Goal: Transaction & Acquisition: Purchase product/service

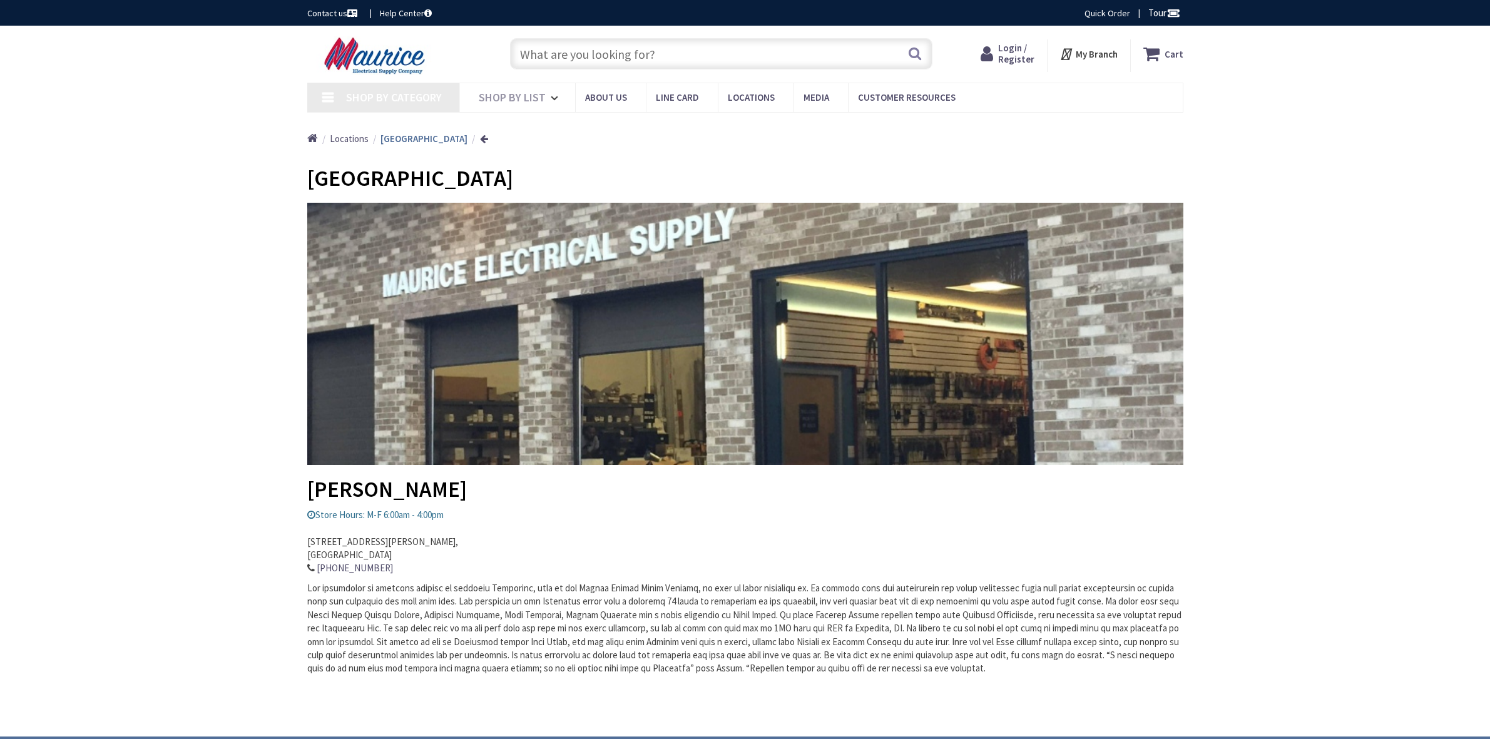
type input "Knottwood [PERSON_NAME], MD 21012, [GEOGRAPHIC_DATA]"
click at [592, 63] on input "text" at bounding box center [721, 53] width 422 height 31
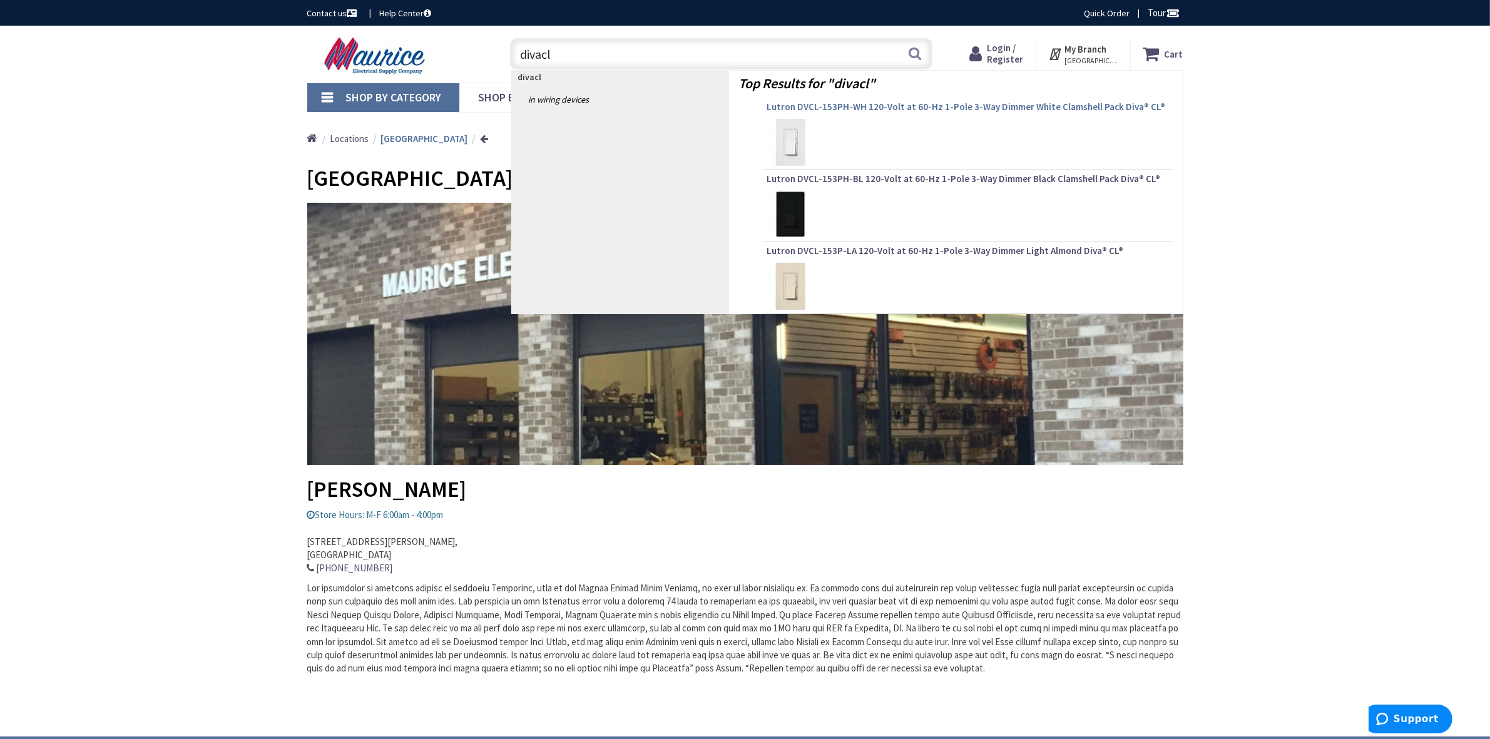
type input "divacl"
click at [917, 107] on span "Lutron DVCL-153PH-WH 120-Volt at 60-Hz 1-Pole 3-Way Dimmer White Clamshell Pack…" at bounding box center [968, 107] width 404 height 13
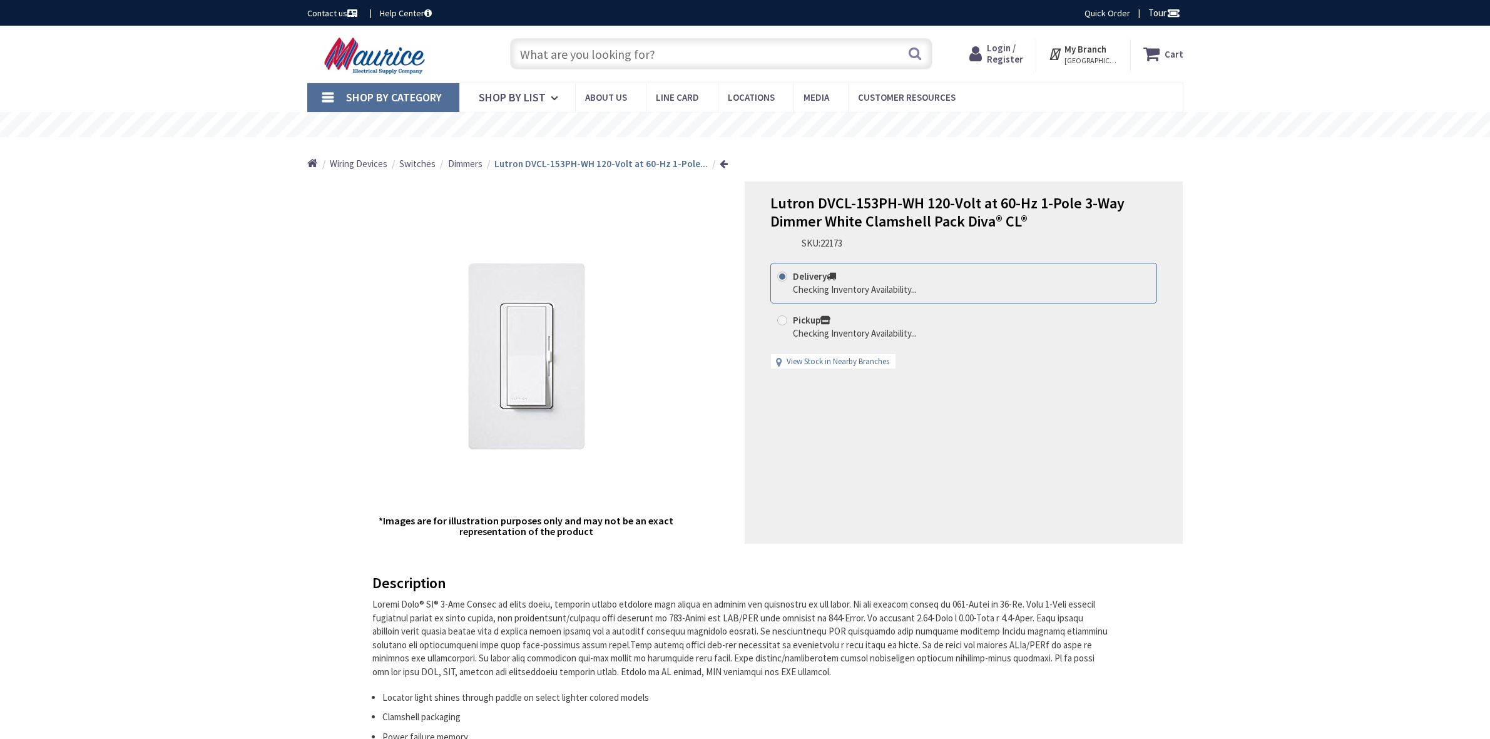
click at [1008, 54] on span "Login / Register" at bounding box center [1005, 53] width 36 height 23
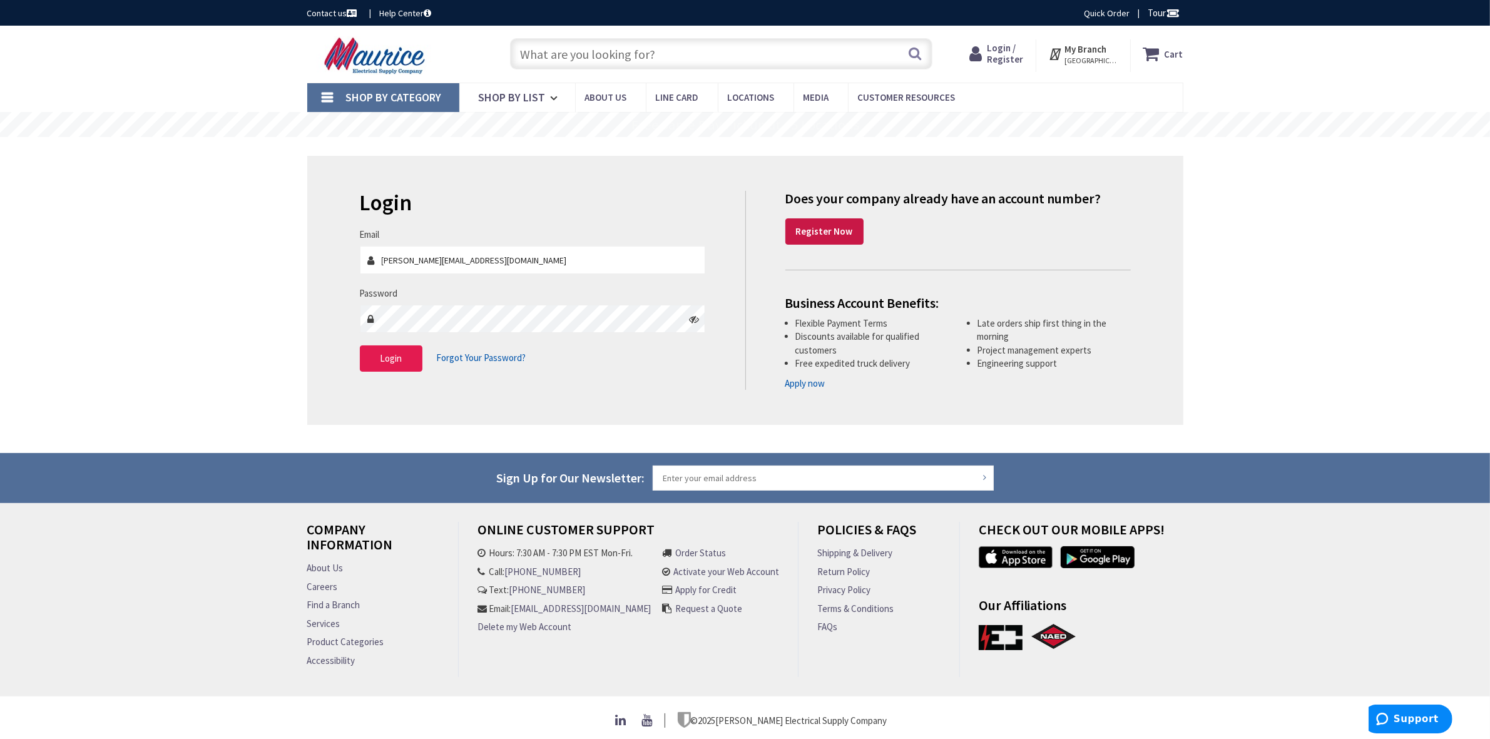
drag, startPoint x: 355, startPoint y: 368, endPoint x: 367, endPoint y: 364, distance: 12.7
click at [355, 367] on div "Login Invalid login or password Email Tom@atlcontrol.com Password Login Forgot …" at bounding box center [547, 287] width 395 height 193
click at [377, 362] on button "Login" at bounding box center [391, 358] width 63 height 26
type input "Tom@atlcontrol.com"
click at [397, 367] on button "Login" at bounding box center [391, 358] width 63 height 26
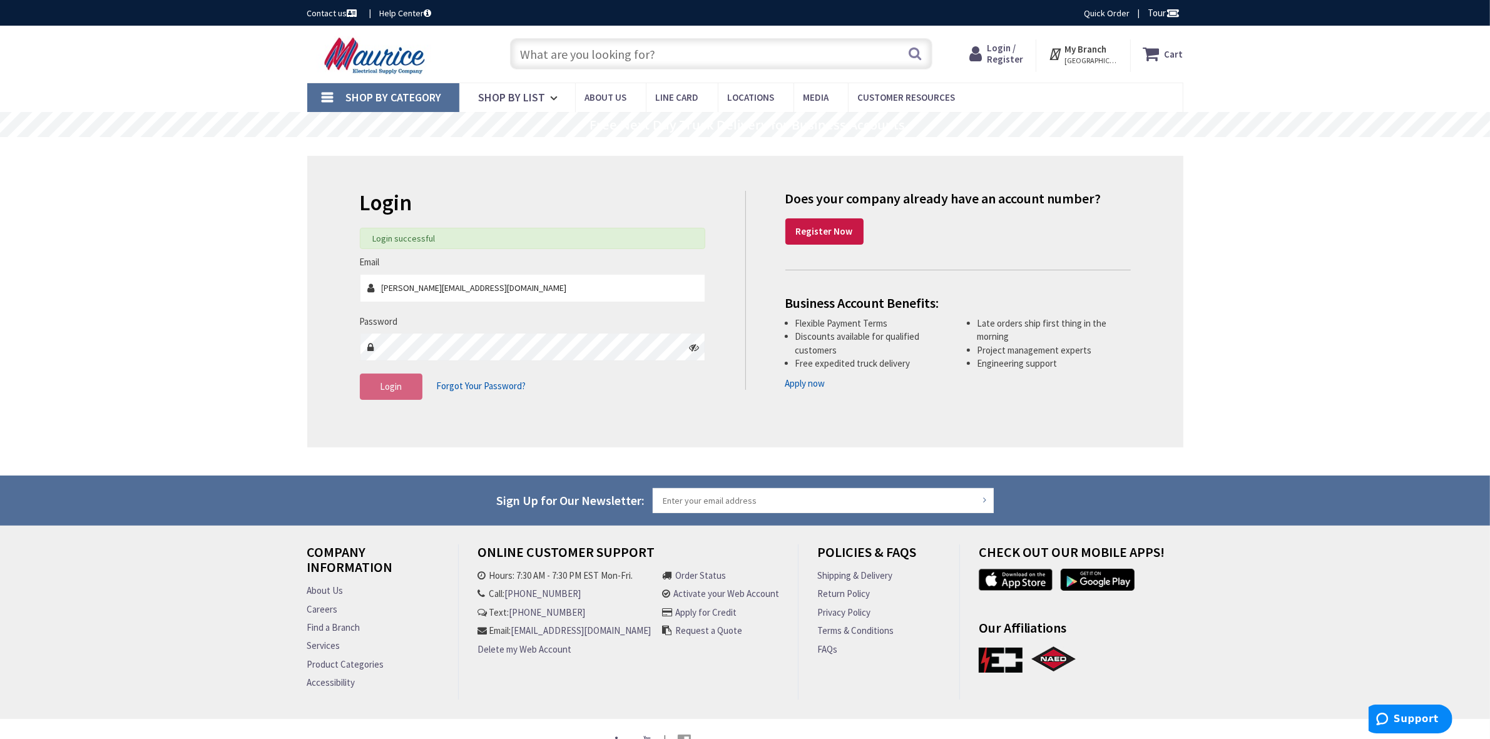
click at [594, 49] on input "text" at bounding box center [721, 53] width 422 height 31
